Goal: Information Seeking & Learning: Check status

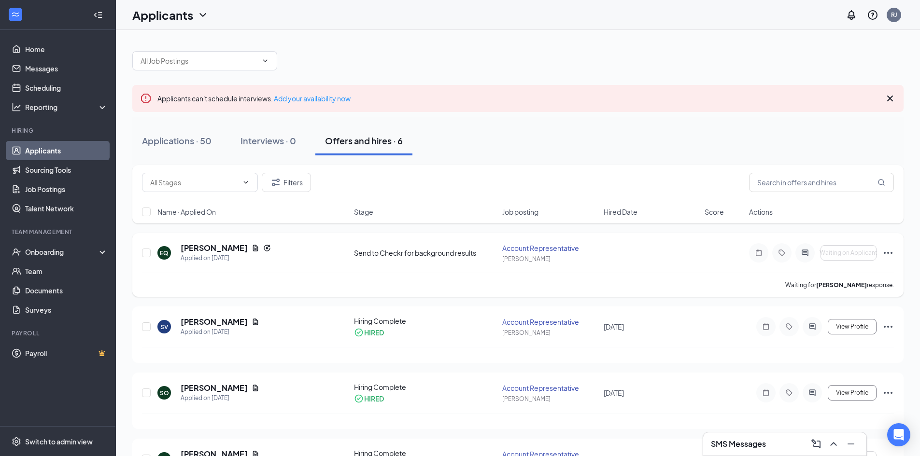
click at [881, 284] on p "Waiting for [PERSON_NAME] response." at bounding box center [839, 285] width 109 height 8
click at [201, 246] on h5 "[PERSON_NAME]" at bounding box center [214, 248] width 67 height 11
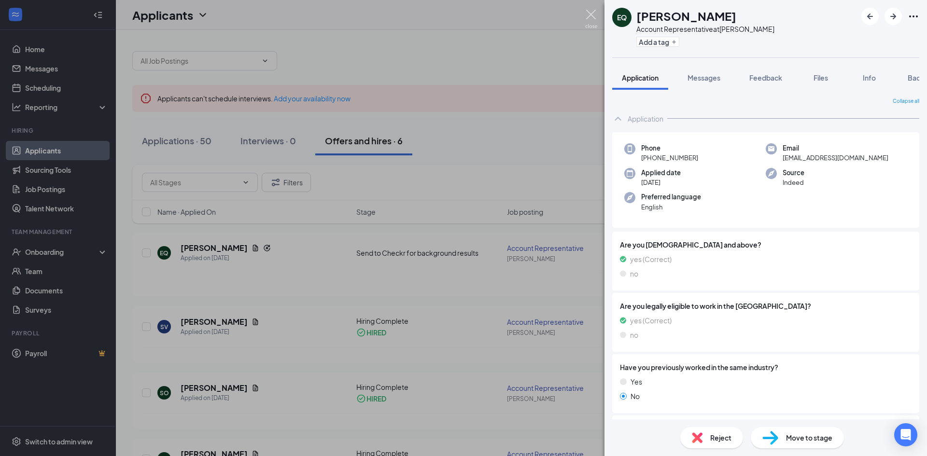
click at [594, 16] on img at bounding box center [591, 19] width 12 height 19
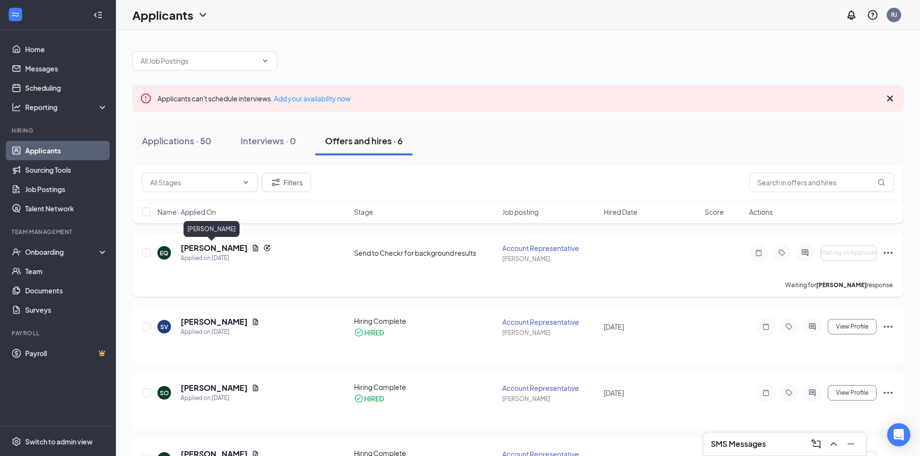
click at [203, 246] on h5 "[PERSON_NAME]" at bounding box center [214, 248] width 67 height 11
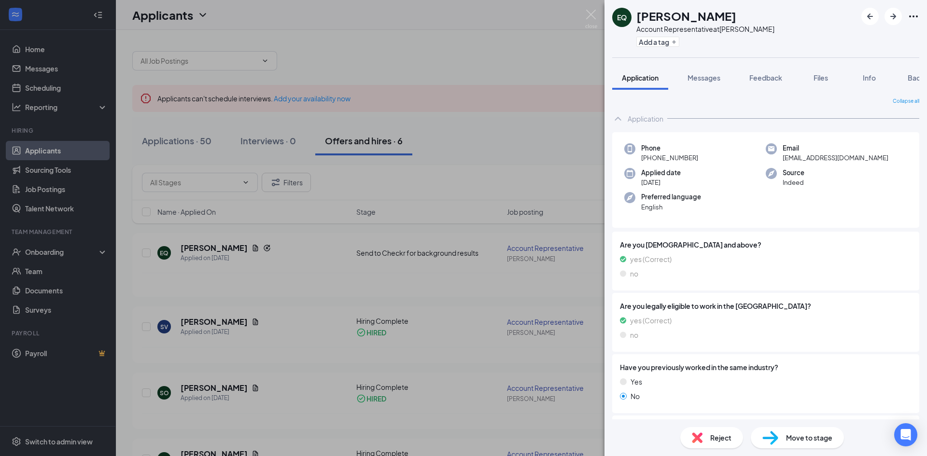
click at [447, 86] on div "EQ [PERSON_NAME] Account Representative at [PERSON_NAME] Add a tag Application …" at bounding box center [463, 228] width 927 height 456
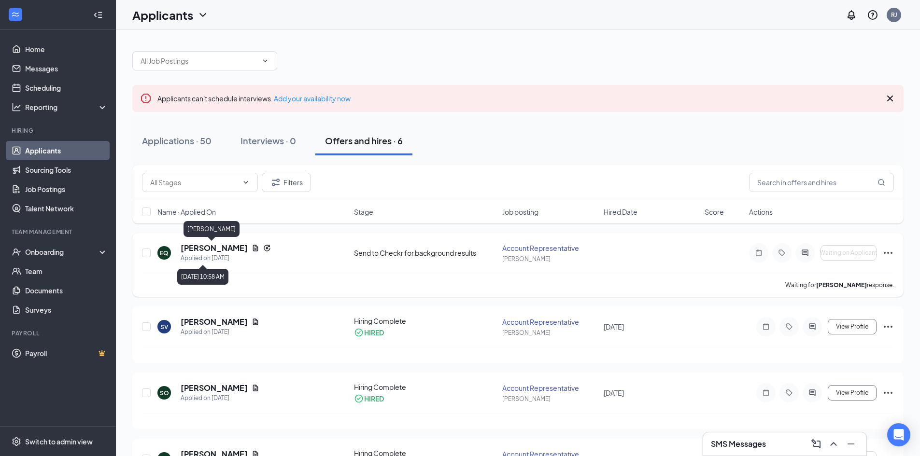
click at [194, 248] on h5 "[PERSON_NAME]" at bounding box center [214, 248] width 67 height 11
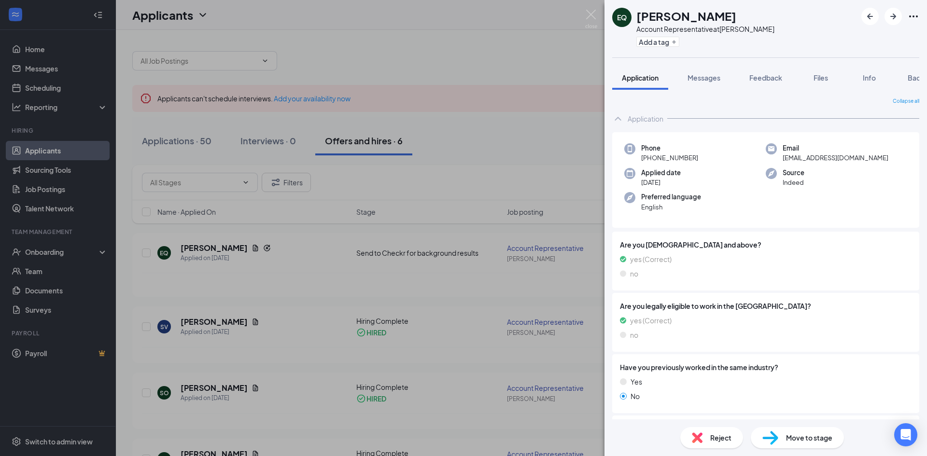
click at [522, 94] on div "EQ [PERSON_NAME] Account Representative at [PERSON_NAME] Add a tag Application …" at bounding box center [463, 228] width 927 height 456
